Goal: Transaction & Acquisition: Book appointment/travel/reservation

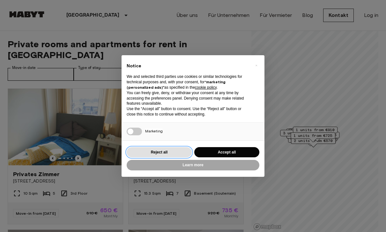
click at [175, 148] on button "Reject all" at bounding box center [158, 152] width 65 height 11
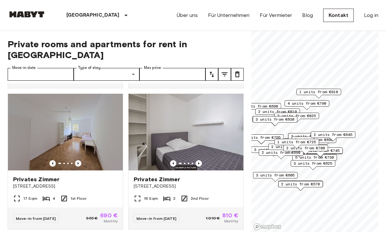
scroll to position [136, 0]
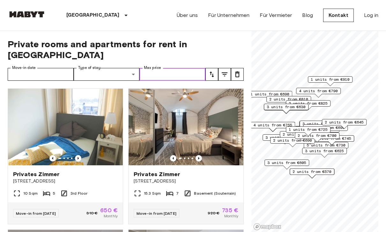
click at [190, 68] on input "Max price" at bounding box center [172, 74] width 66 height 13
type input "*"
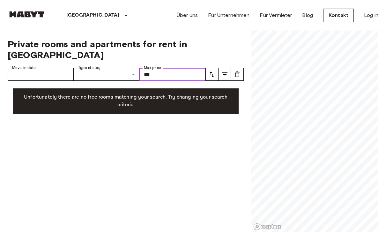
click at [191, 69] on input "***" at bounding box center [172, 74] width 66 height 13
type input "*"
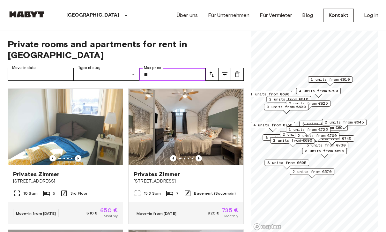
type input "***"
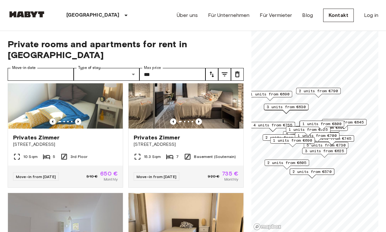
scroll to position [29, 0]
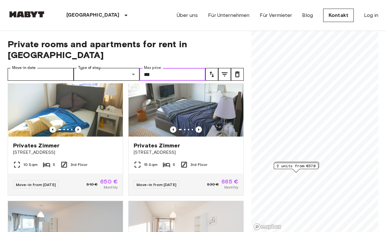
click at [305, 168] on span "2 units from €570" at bounding box center [295, 166] width 39 height 6
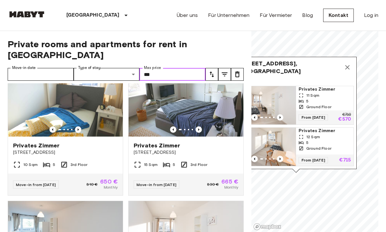
click at [326, 95] on div "11 Sqm" at bounding box center [324, 95] width 52 height 6
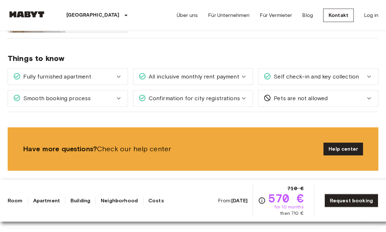
scroll to position [437, 0]
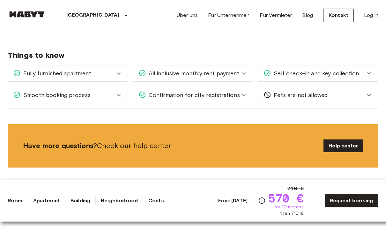
click at [365, 75] on icon at bounding box center [369, 74] width 8 height 8
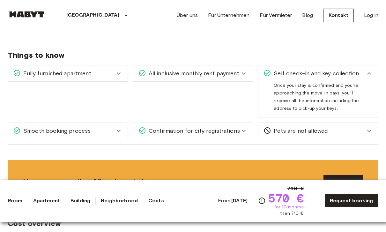
click at [370, 73] on icon at bounding box center [369, 73] width 8 height 8
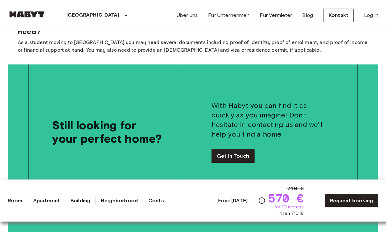
scroll to position [1091, 0]
